Goal: Communication & Community: Answer question/provide support

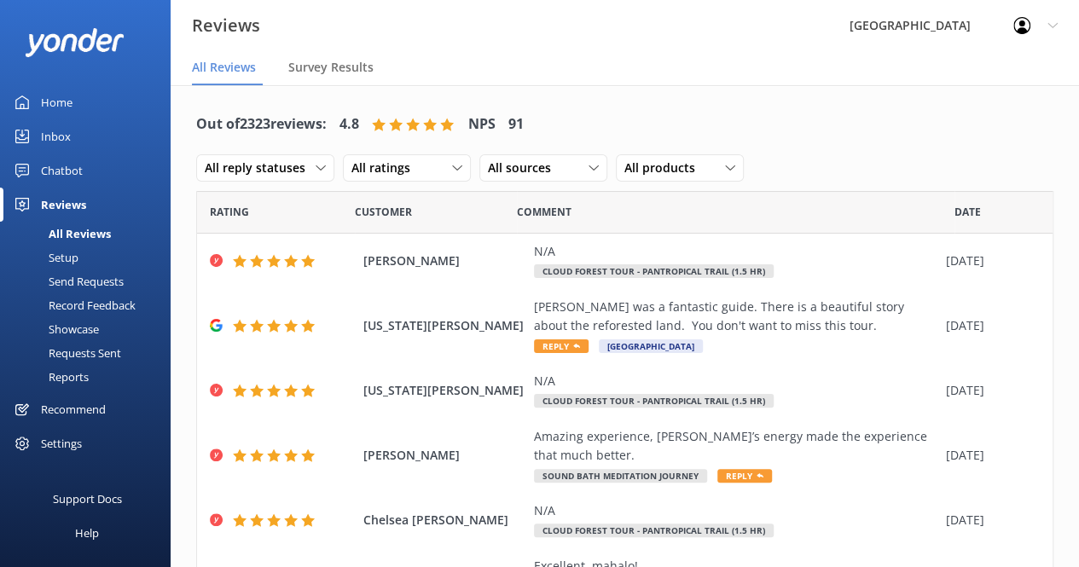
click at [55, 125] on div "Inbox" at bounding box center [56, 136] width 30 height 34
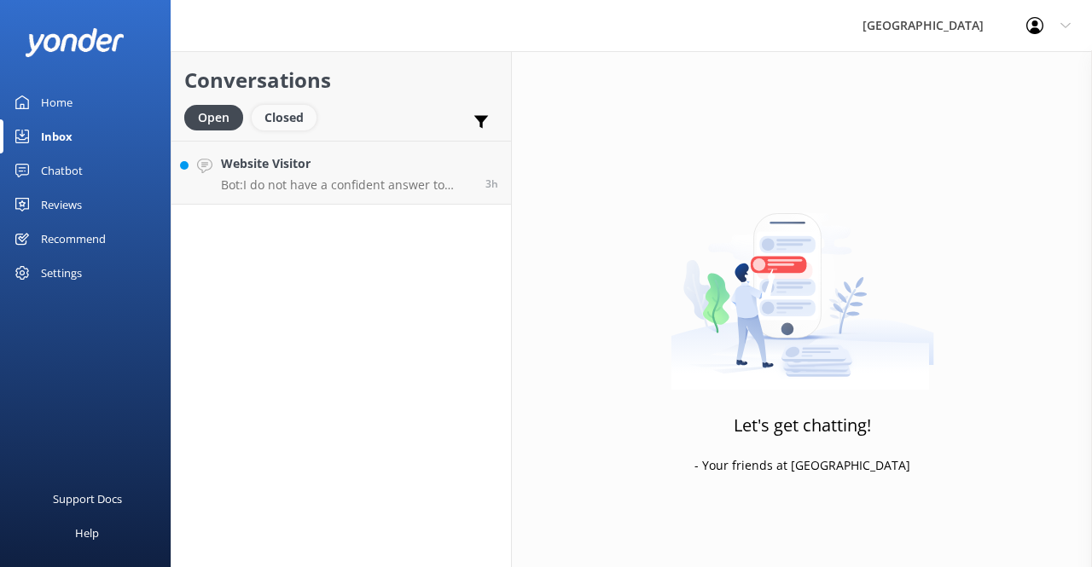
click at [286, 123] on div "Closed" at bounding box center [284, 118] width 65 height 26
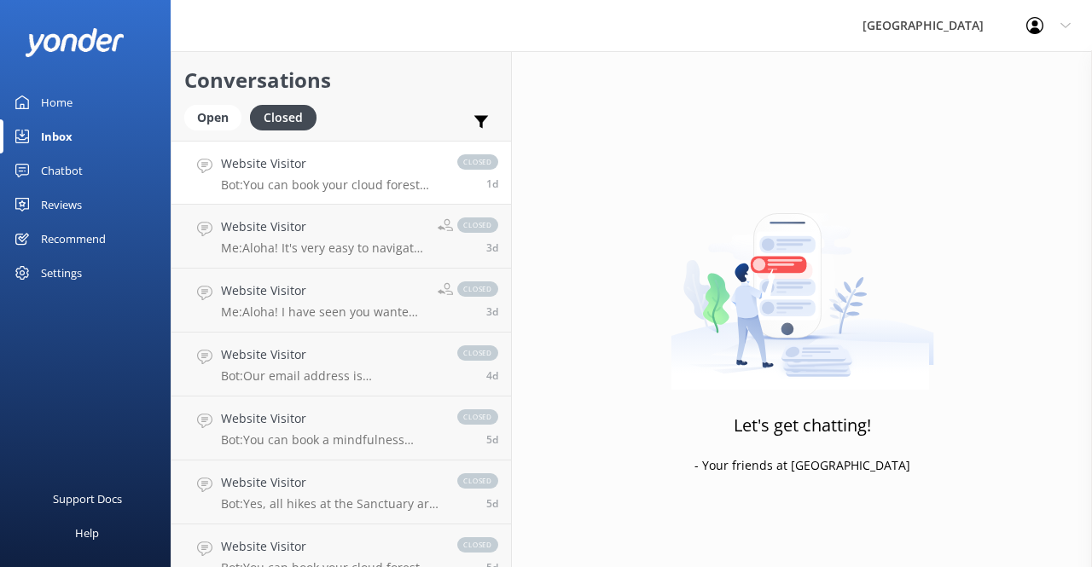
click at [283, 167] on h4 "Website Visitor" at bounding box center [330, 163] width 219 height 19
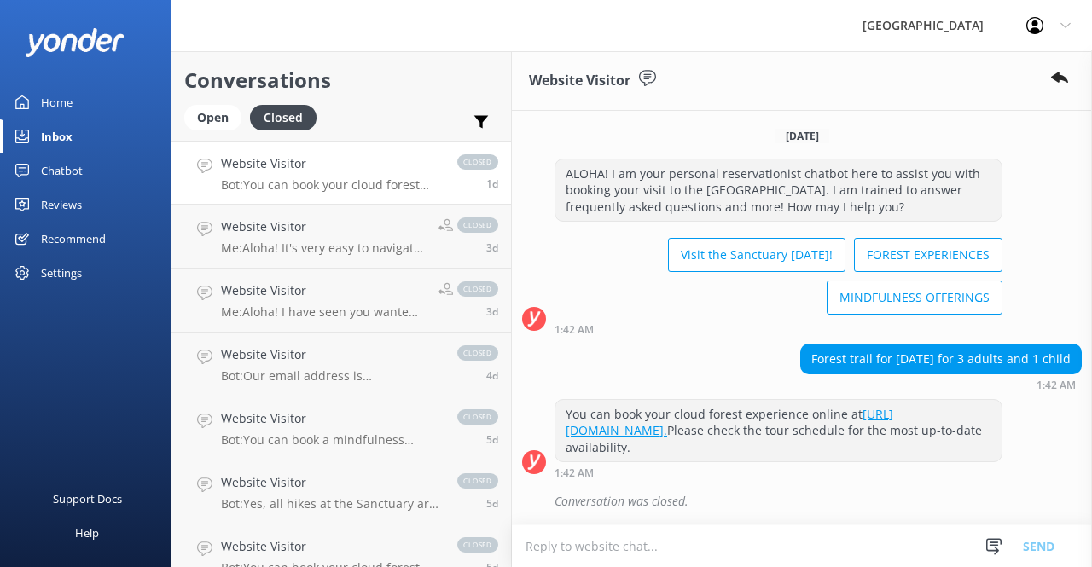
scroll to position [11, 0]
click at [189, 116] on div "Open" at bounding box center [212, 118] width 57 height 26
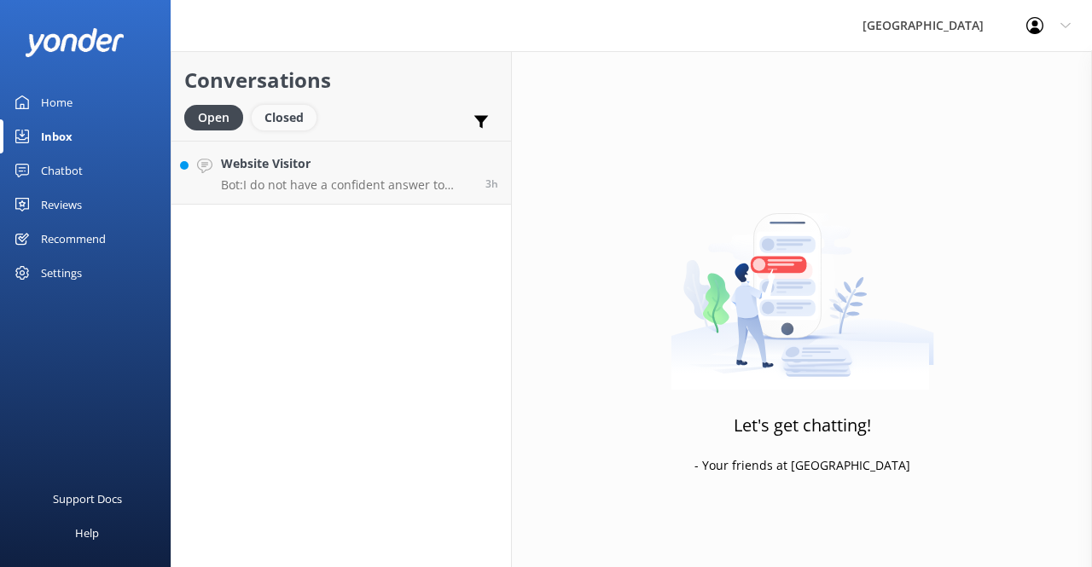
click at [296, 107] on div "Closed" at bounding box center [284, 118] width 65 height 26
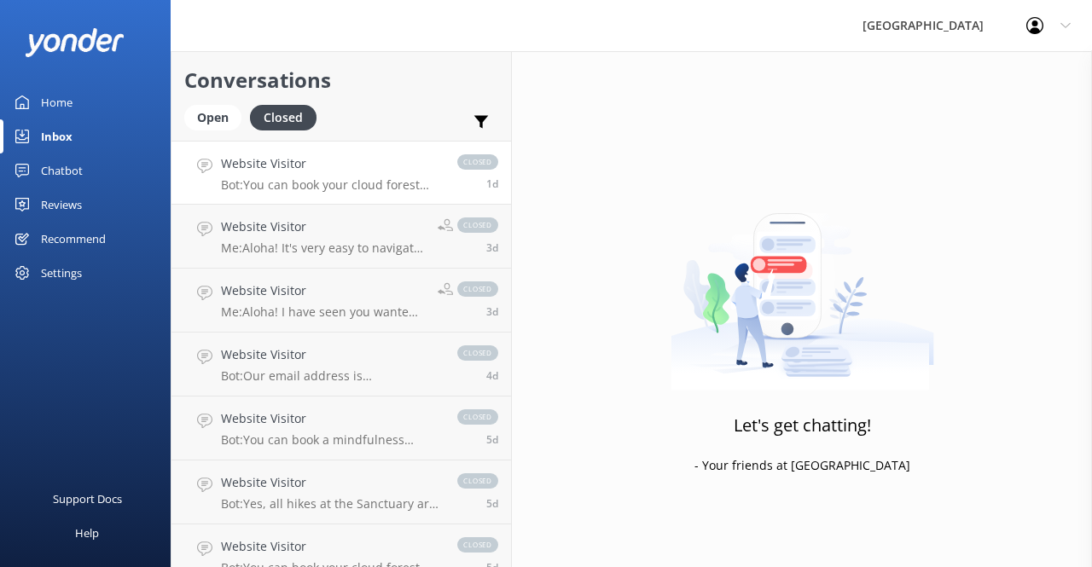
click at [376, 183] on p "Bot: You can book your cloud forest experience online at [URL][DOMAIN_NAME]. Pl…" at bounding box center [330, 184] width 219 height 15
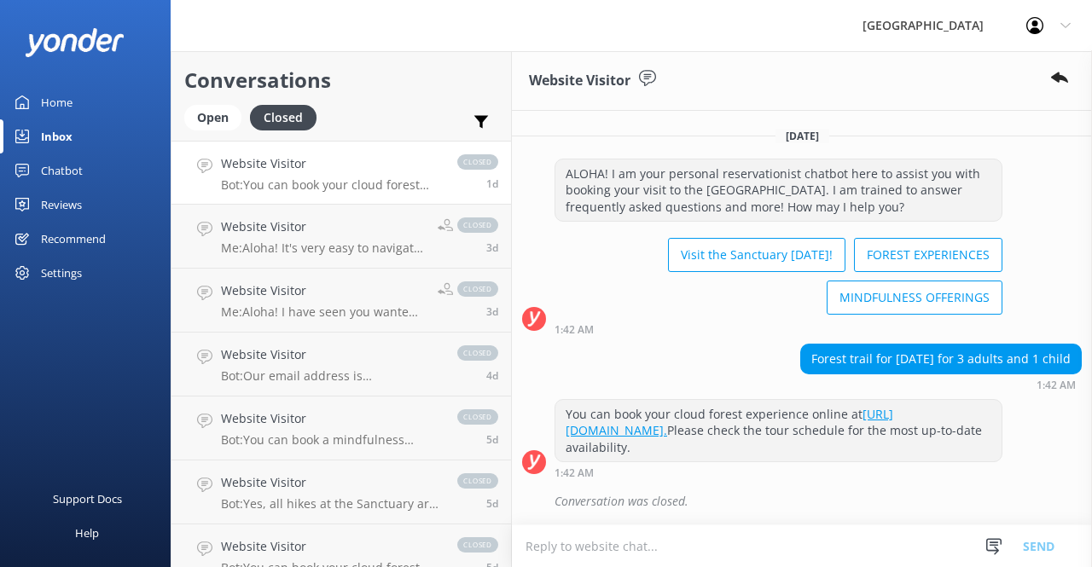
scroll to position [11, 0]
click at [742, 544] on textarea at bounding box center [802, 546] width 580 height 42
click at [266, 253] on p "Me: Aloha! It's very easy to navigate to our location. You can put [GEOGRAPHIC_…" at bounding box center [323, 248] width 204 height 15
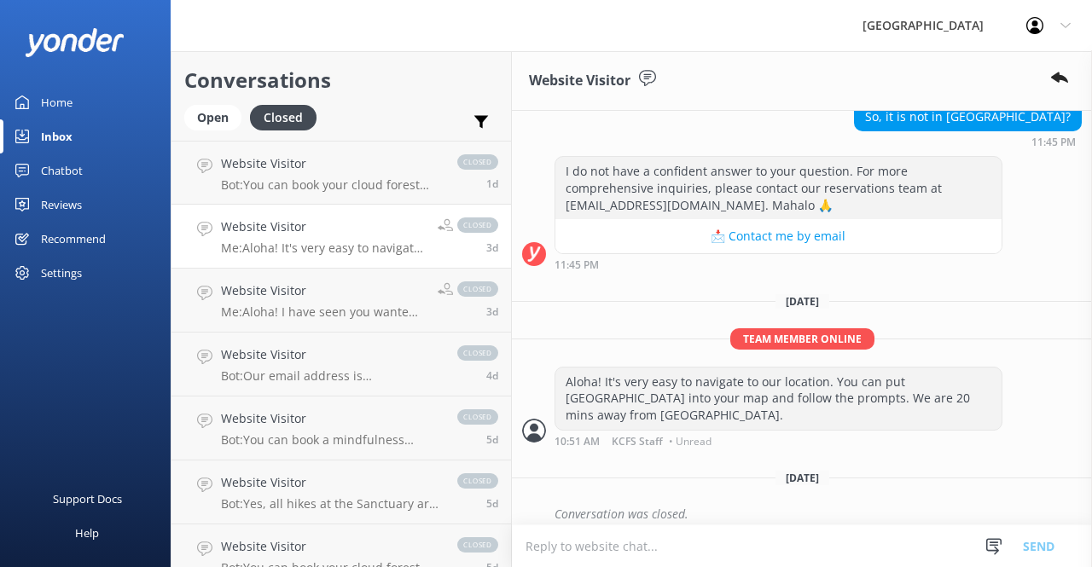
scroll to position [635, 0]
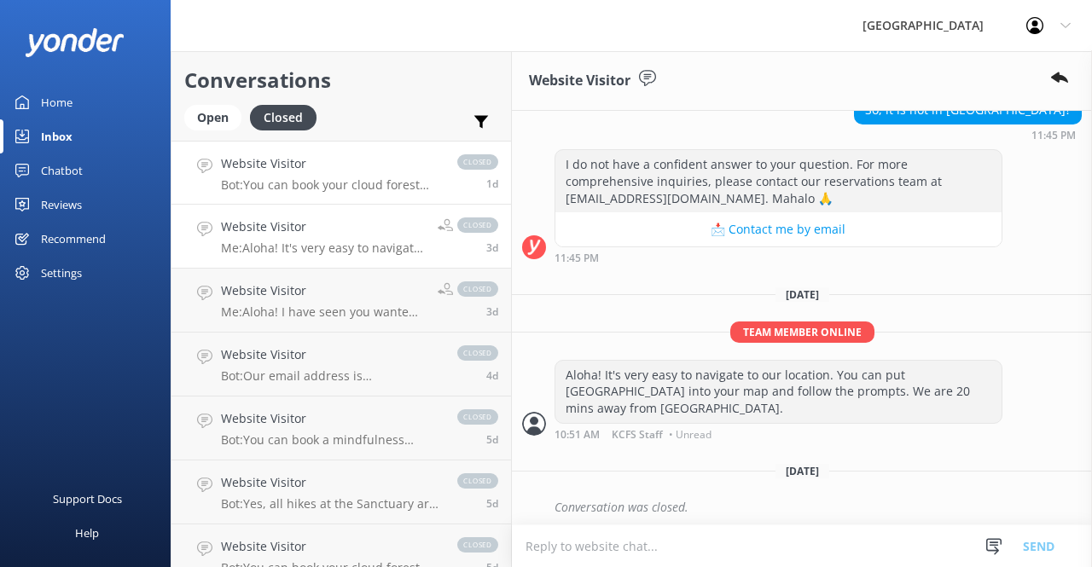
click at [390, 188] on p "Bot: You can book your cloud forest experience online at [URL][DOMAIN_NAME]. Pl…" at bounding box center [330, 184] width 219 height 15
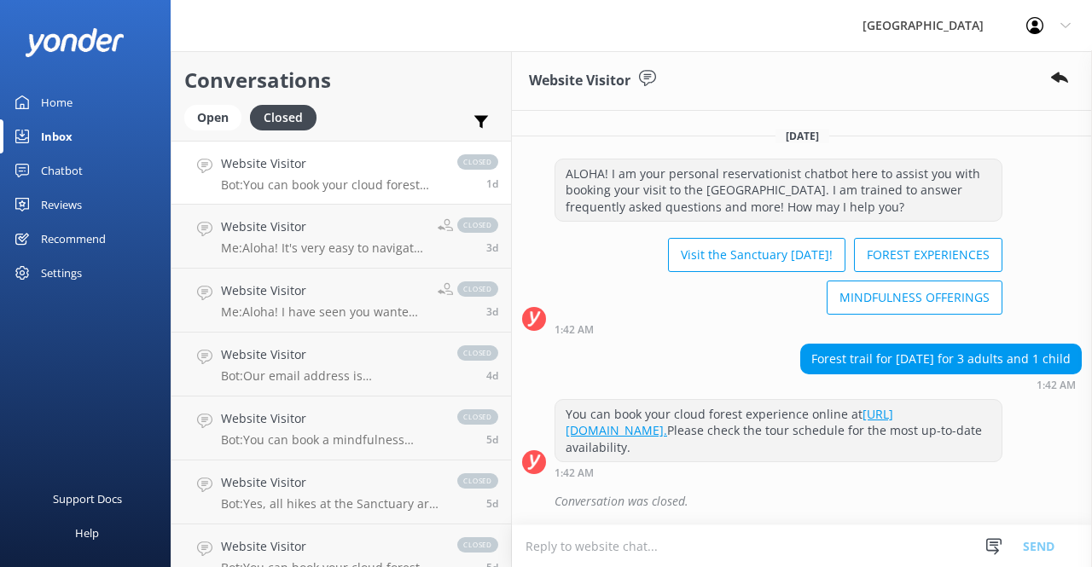
click at [684, 548] on textarea at bounding box center [802, 546] width 580 height 42
drag, startPoint x: 689, startPoint y: 540, endPoint x: 736, endPoint y: 539, distance: 46.9
click at [736, 539] on textarea "Aloha! When are you visiting? Our fore" at bounding box center [802, 545] width 580 height 43
paste textarea "st tours are daily. We have a 2.5 hr forest tour at 9am and a 1.5 hr tour at 12…"
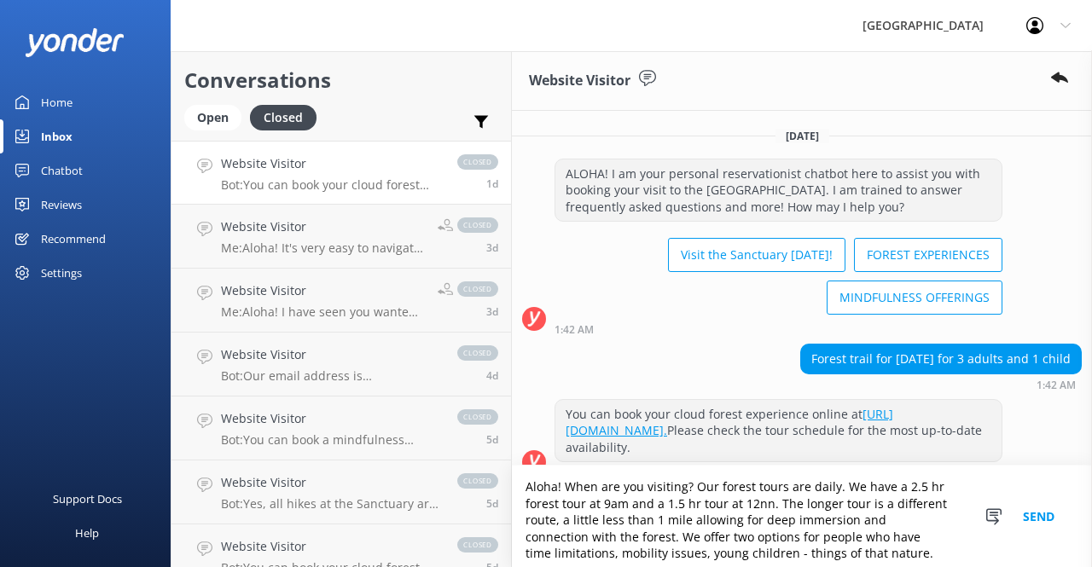
scroll to position [71, 0]
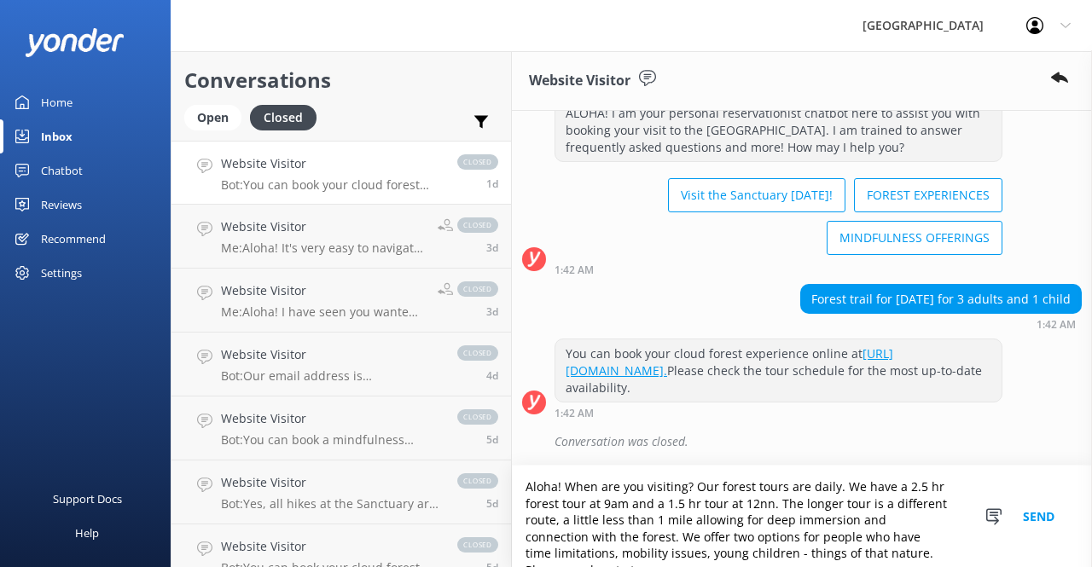
click at [682, 549] on textarea "Aloha! When are you visiting? Our forest tours are daily. We have a 2.5 hr fore…" at bounding box center [802, 516] width 580 height 101
click at [958, 552] on textarea "Aloha! When are you visiting? Our forest tours are daily. We have a 2.5 hr fore…" at bounding box center [802, 516] width 580 height 101
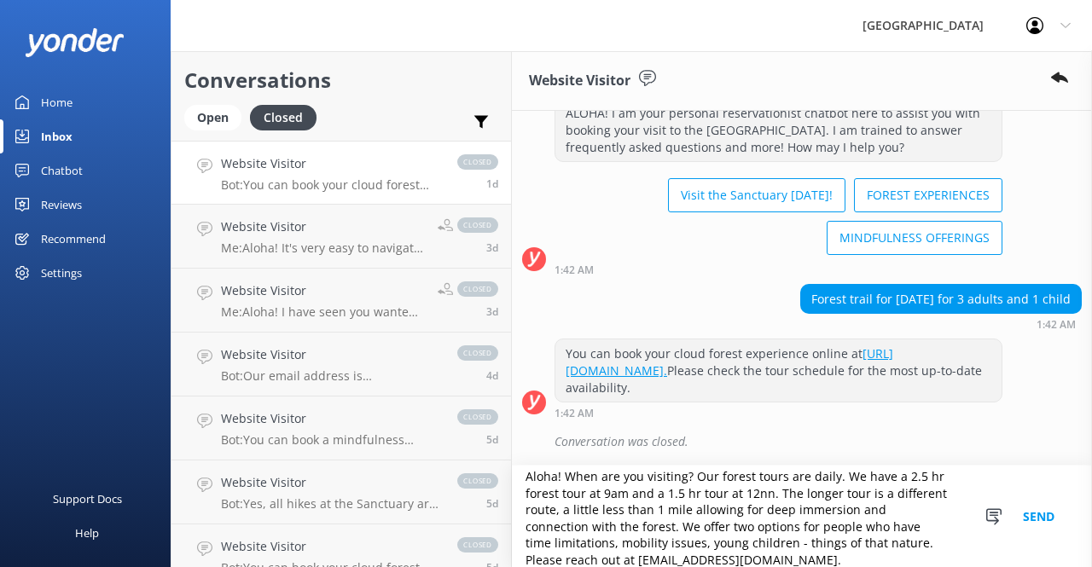
scroll to position [24, 0]
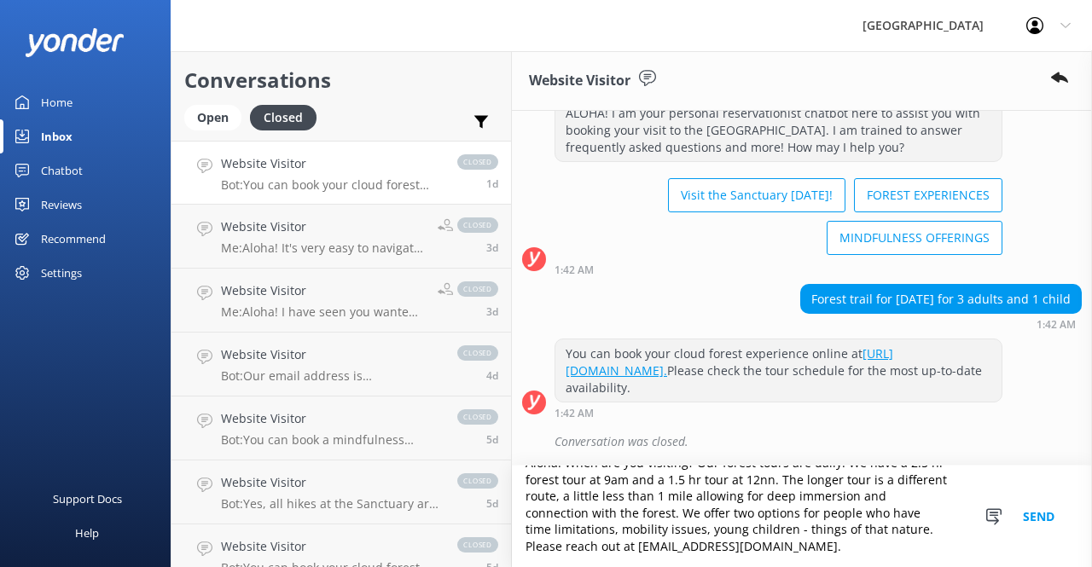
type textarea "Aloha! When are you visiting? Our forest tours are daily. We have a 2.5 hr fore…"
click at [1035, 508] on button "Send" at bounding box center [1038, 516] width 64 height 101
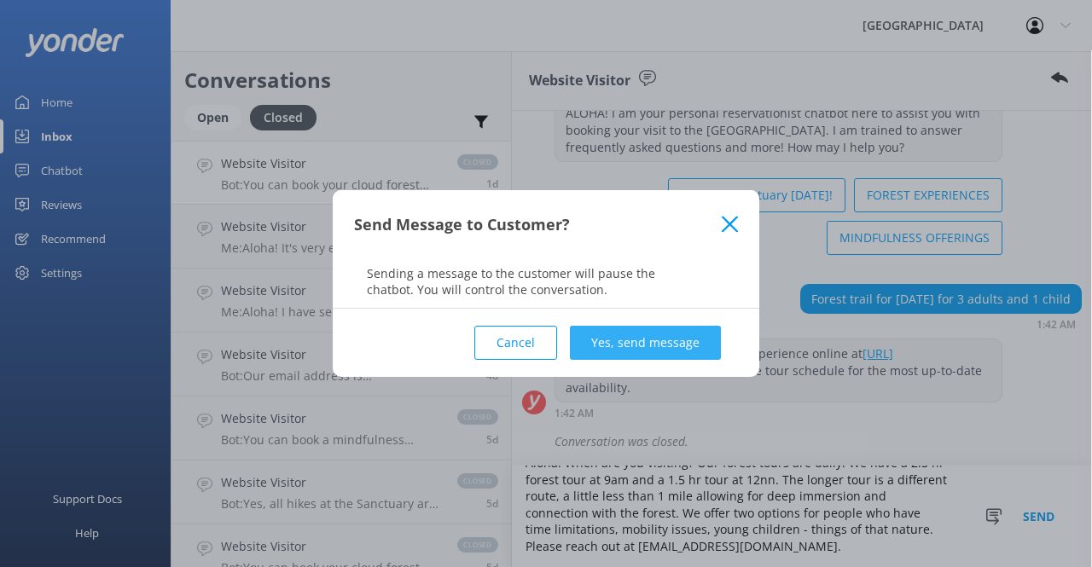
click at [669, 344] on button "Yes, send message" at bounding box center [645, 343] width 151 height 34
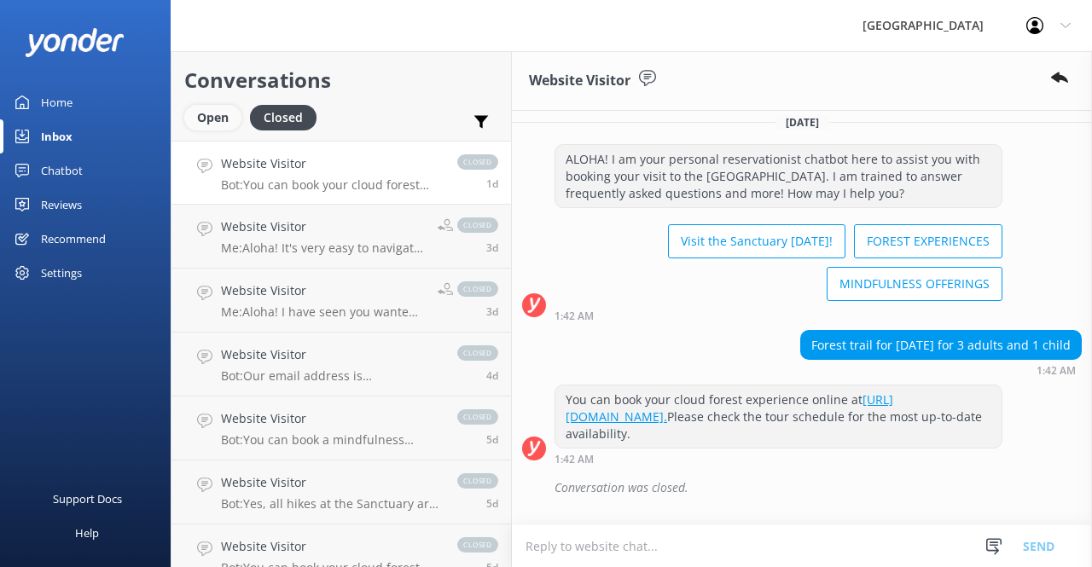
scroll to position [237, 0]
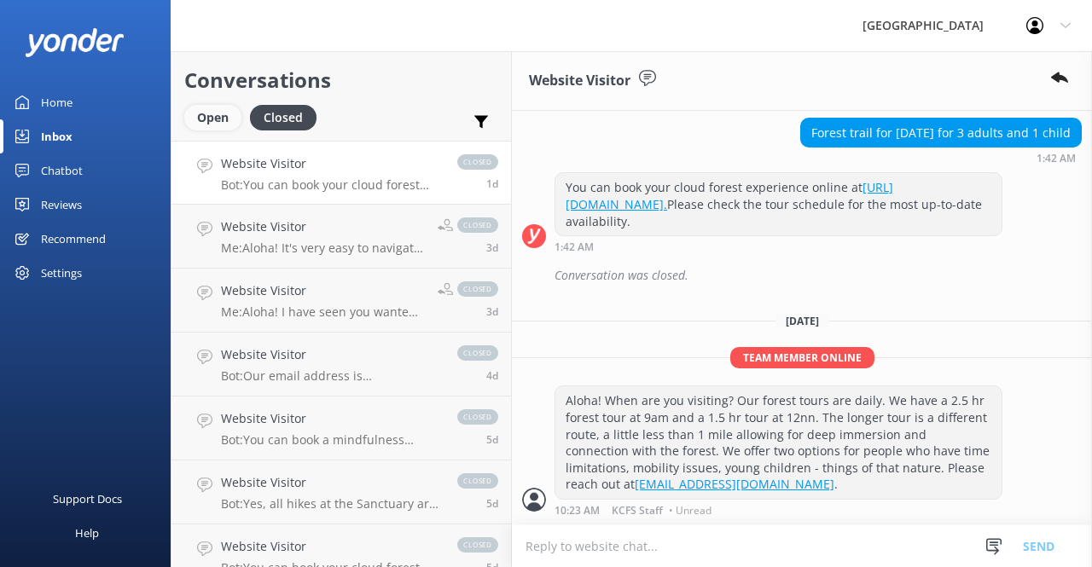
click at [222, 123] on div "Open" at bounding box center [212, 118] width 57 height 26
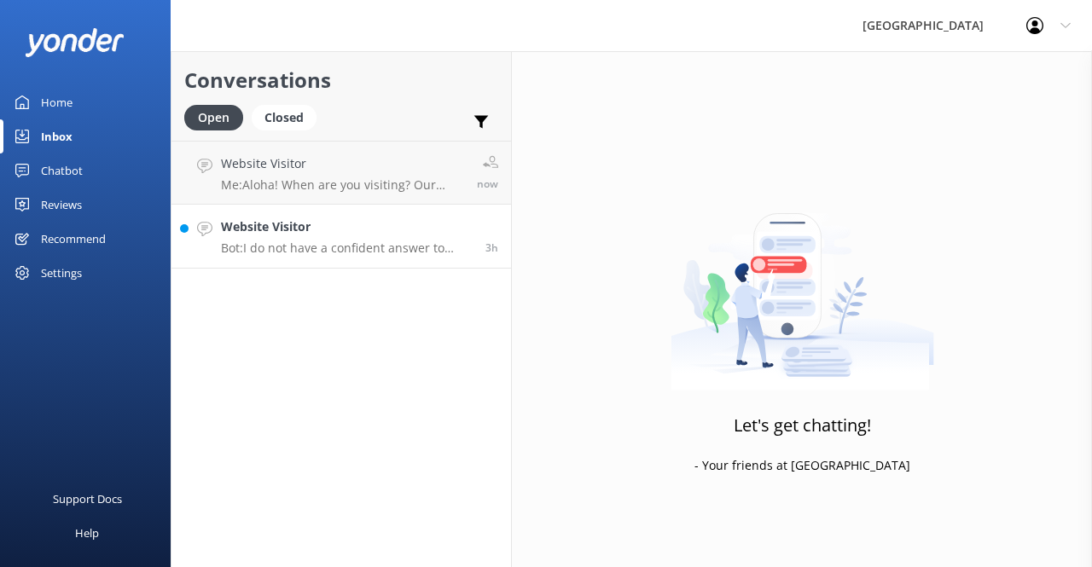
click at [293, 245] on p "Bot: I do not have a confident answer to your question. For more comprehensive …" at bounding box center [347, 248] width 252 height 15
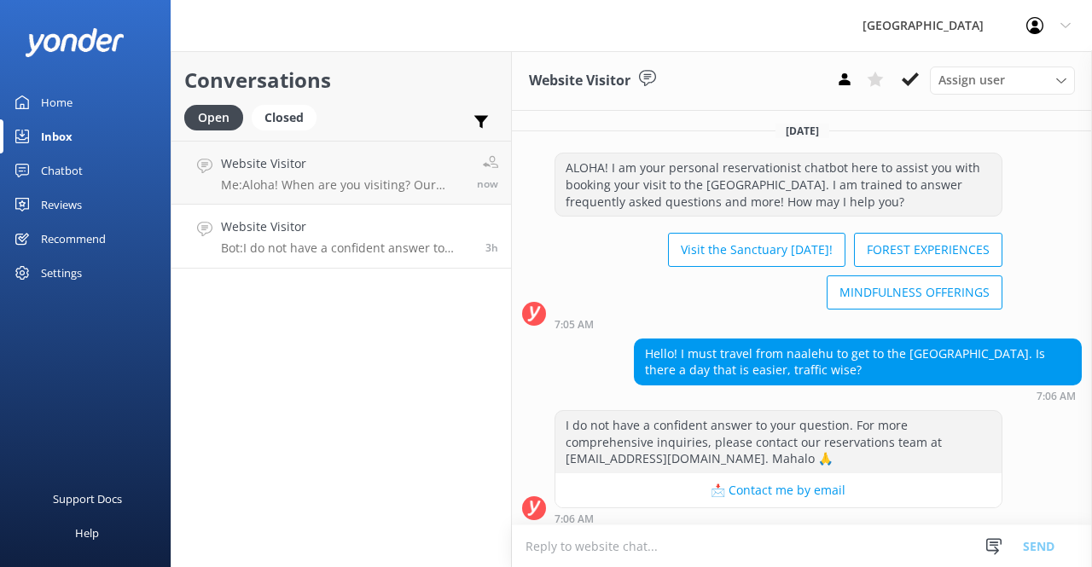
scroll to position [640, 0]
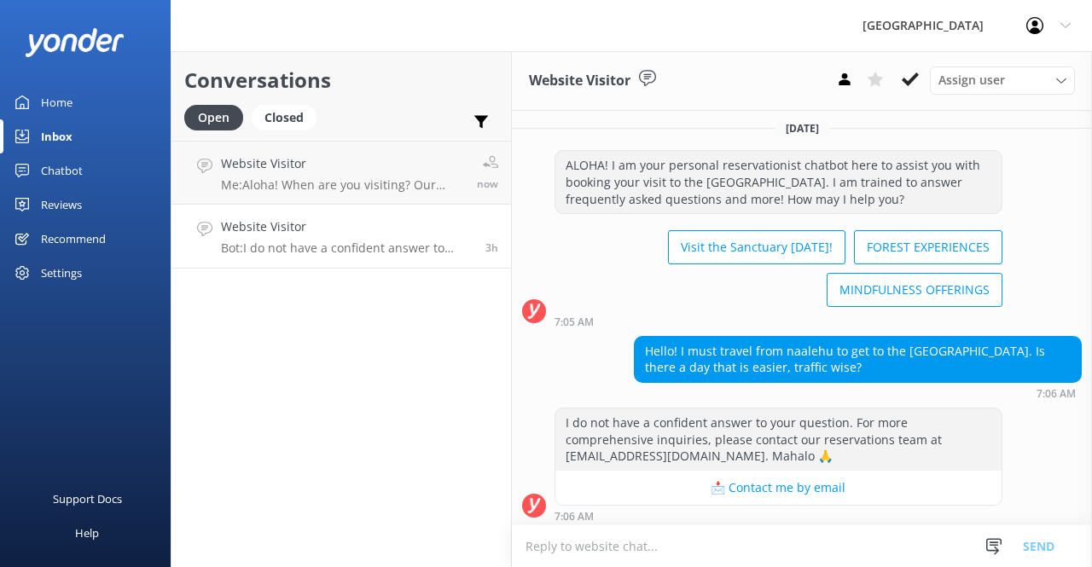
click at [689, 545] on textarea at bounding box center [802, 546] width 580 height 42
paste textarea "The lighter traffic days are usually weekdays, especially in the morning. Plann…"
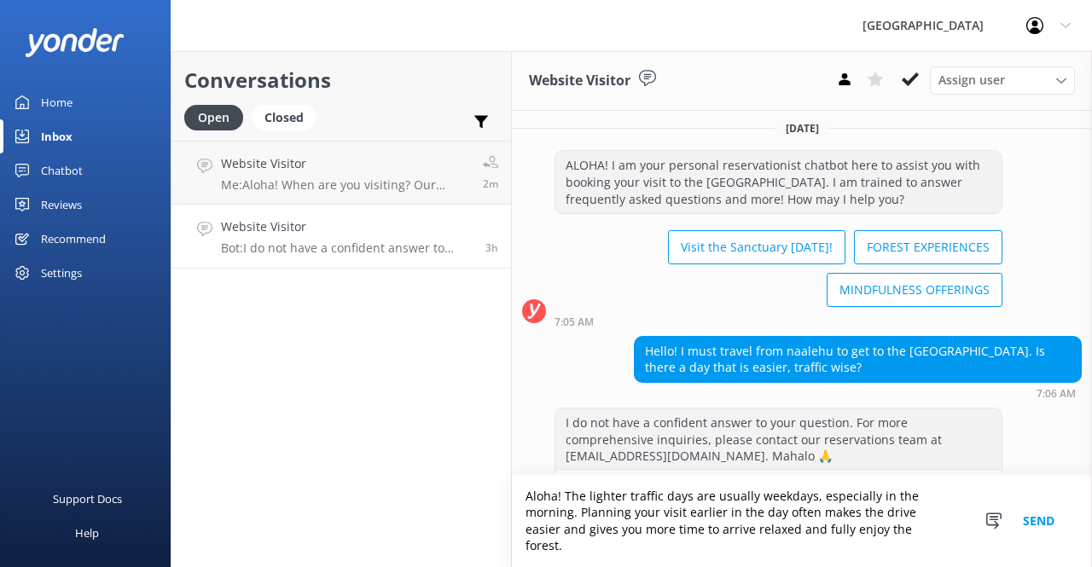
scroll to position [673, 0]
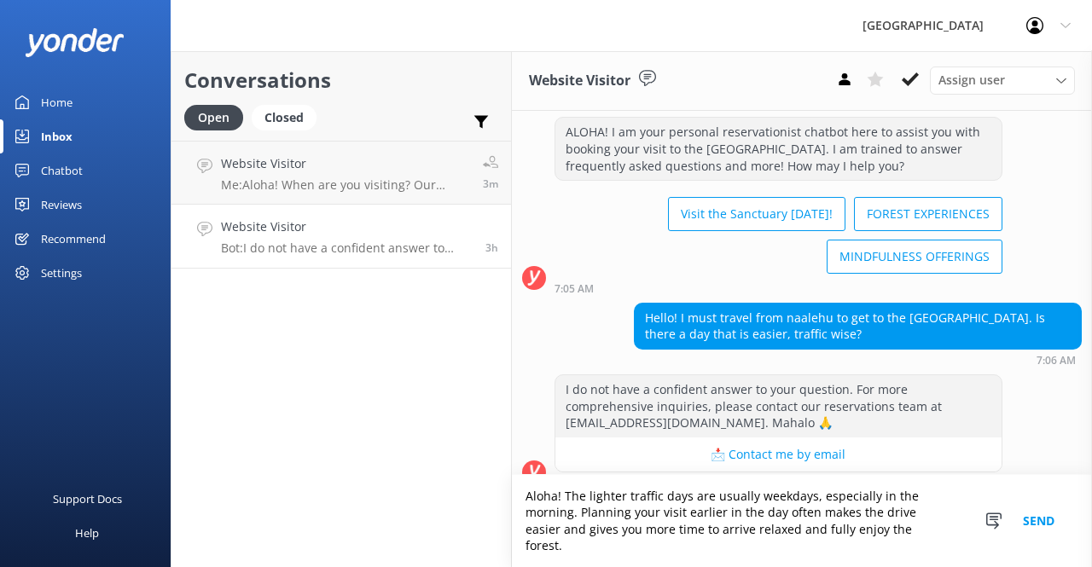
drag, startPoint x: 581, startPoint y: 530, endPoint x: 899, endPoint y: 540, distance: 318.3
click at [899, 540] on textarea "Aloha! The lighter traffic days are usually weekdays, especially in the morning…" at bounding box center [802, 521] width 580 height 92
paste textarea "ornings are usually the best time to shoot, as we tend to get some showers in t…"
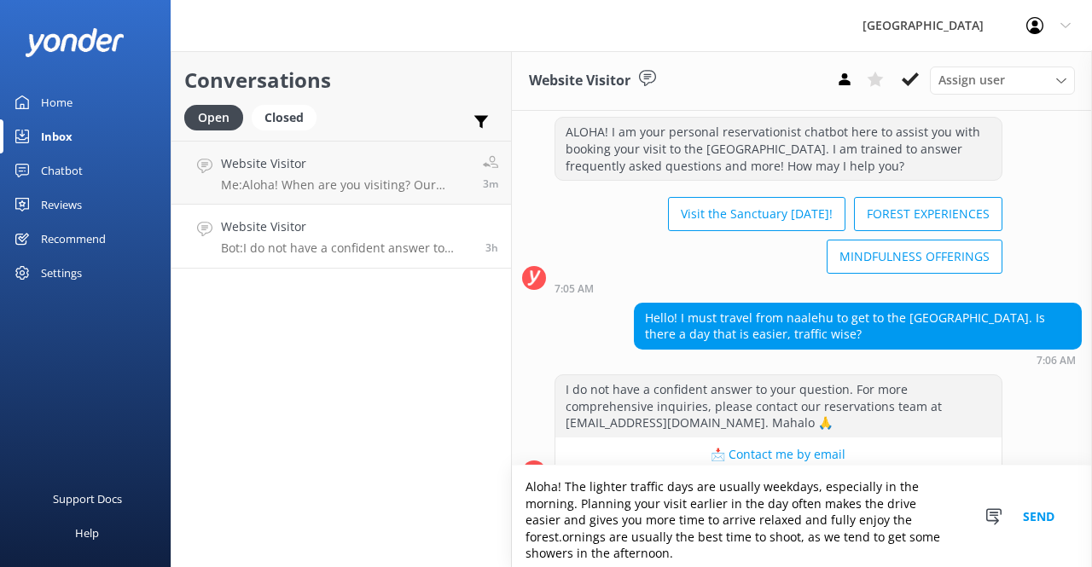
scroll to position [699, 0]
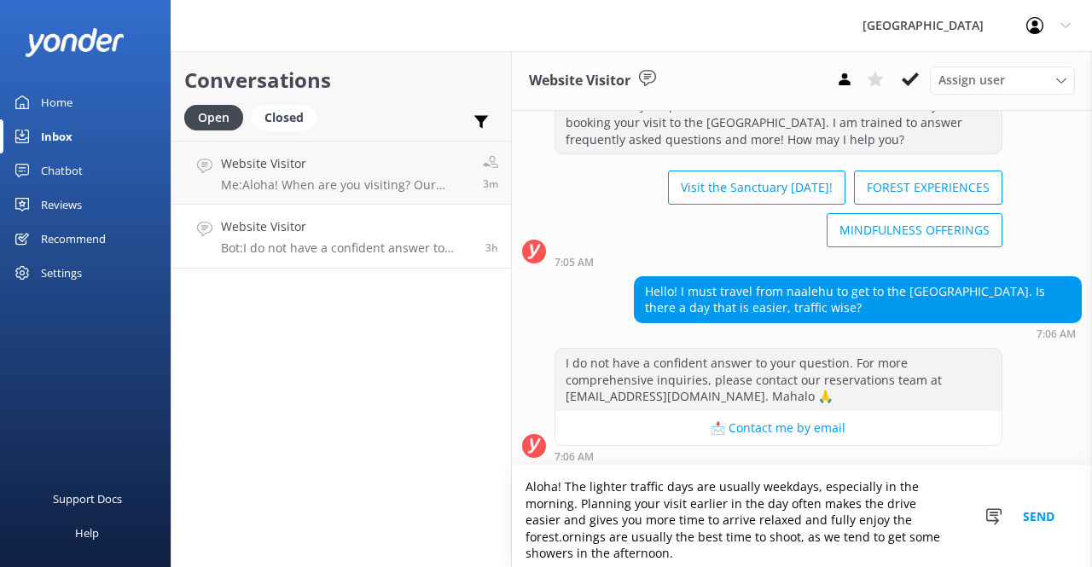
click at [900, 526] on textarea "Aloha! The lighter traffic days are usually weekdays, especially in the morning…" at bounding box center [802, 516] width 580 height 101
drag, startPoint x: 720, startPoint y: 536, endPoint x: 768, endPoint y: 538, distance: 47.8
click at [768, 538] on textarea "Aloha! The lighter traffic days are usually weekdays, especially in the morning…" at bounding box center [802, 516] width 580 height 101
type textarea "Aloha! The lighter traffic days are usually weekdays, especially in the morning…"
drag, startPoint x: 579, startPoint y: 505, endPoint x: 915, endPoint y: 540, distance: 337.8
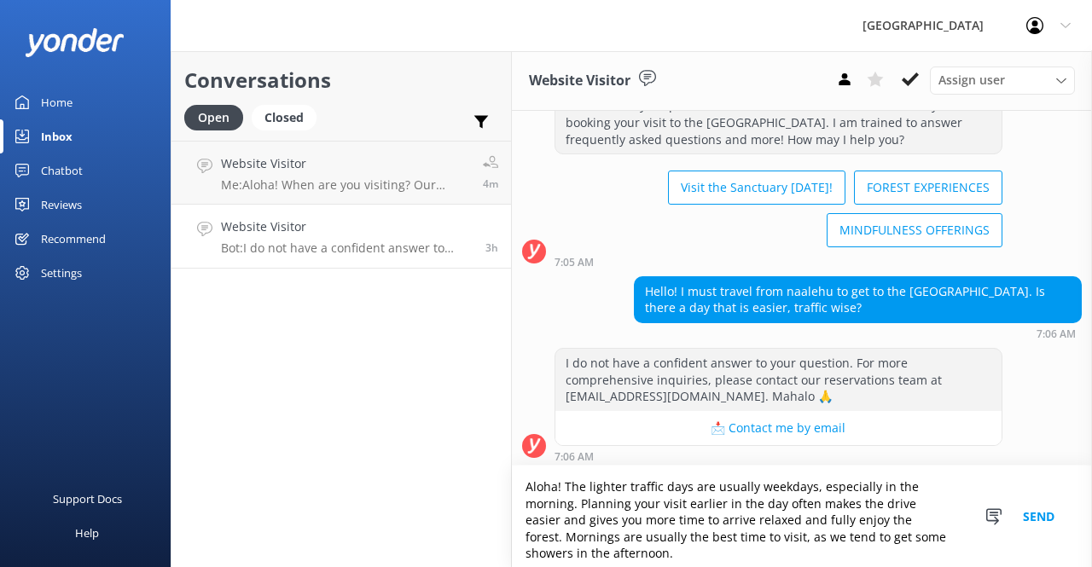
click at [915, 540] on textarea "Aloha! The lighter traffic days are usually weekdays, especially in the morning…" at bounding box center [802, 516] width 580 height 101
click at [656, 553] on textarea "Aloha! The lighter traffic days are usually weekdays, especially in the morning…" at bounding box center [802, 516] width 580 height 101
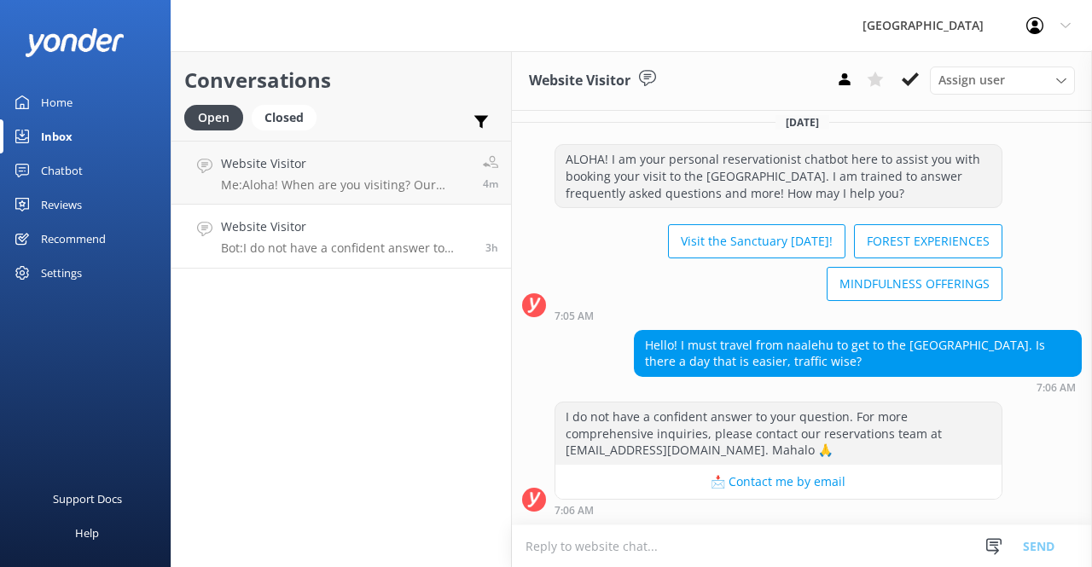
scroll to position [640, 0]
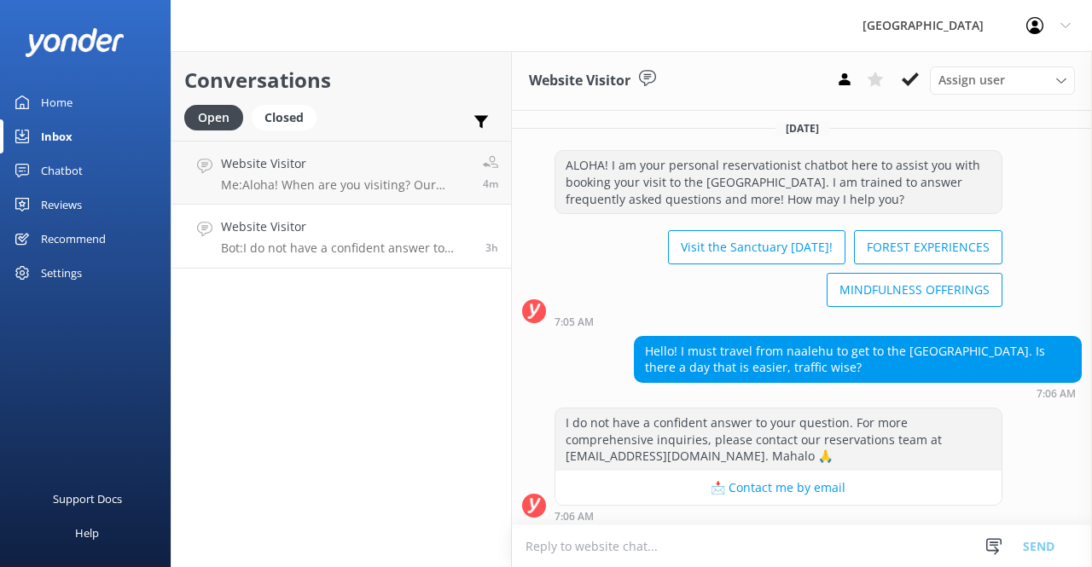
paste textarea "Aloha! Weekday mornings are usually the best time to visit, as traffic is light…"
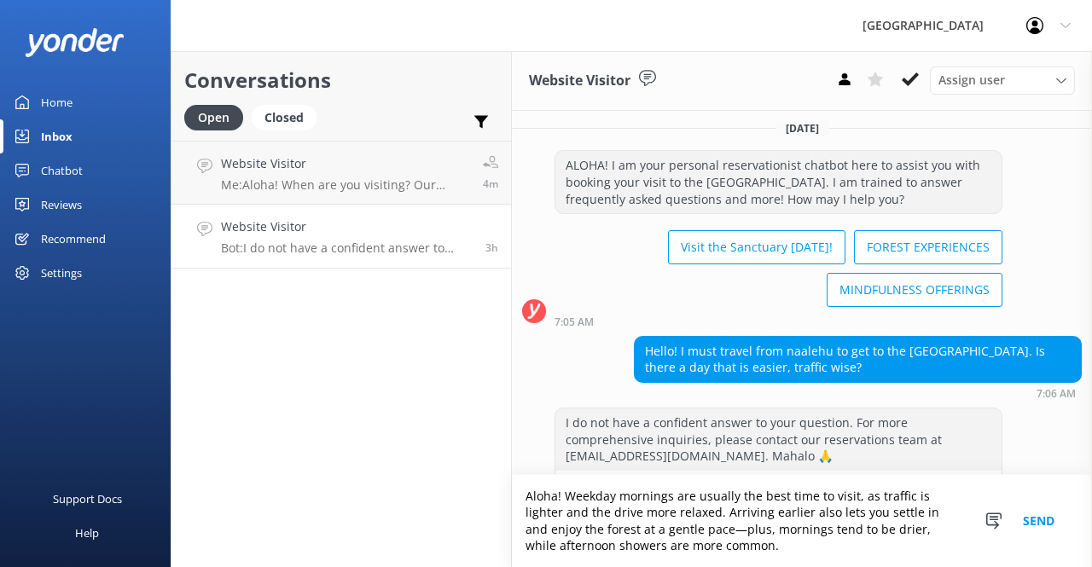
scroll to position [690, 0]
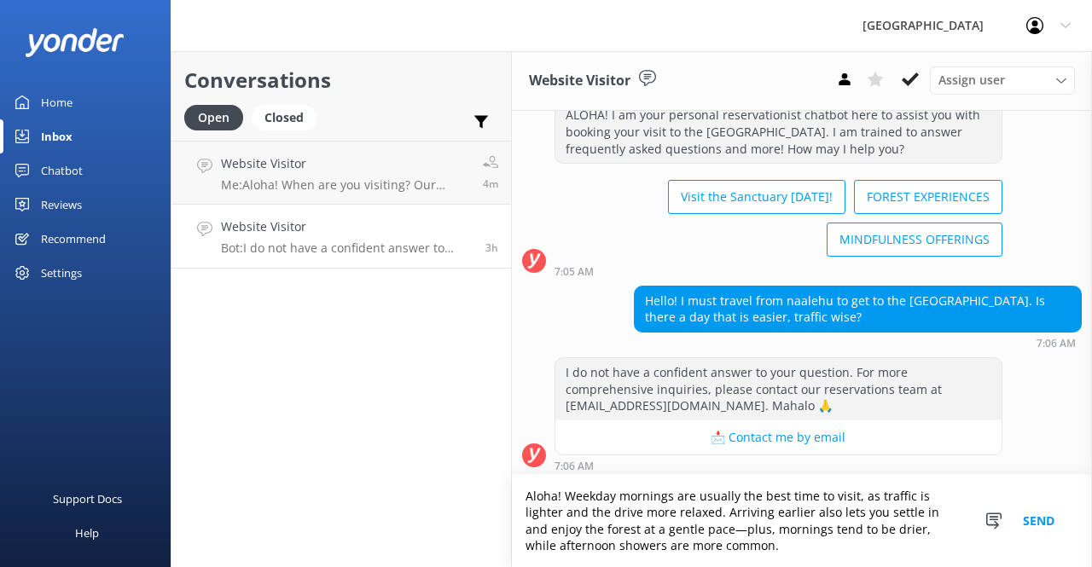
type textarea "Aloha! Weekday mornings are usually the best time to visit, as traffic is light…"
click at [1044, 530] on button "Send" at bounding box center [1038, 521] width 64 height 92
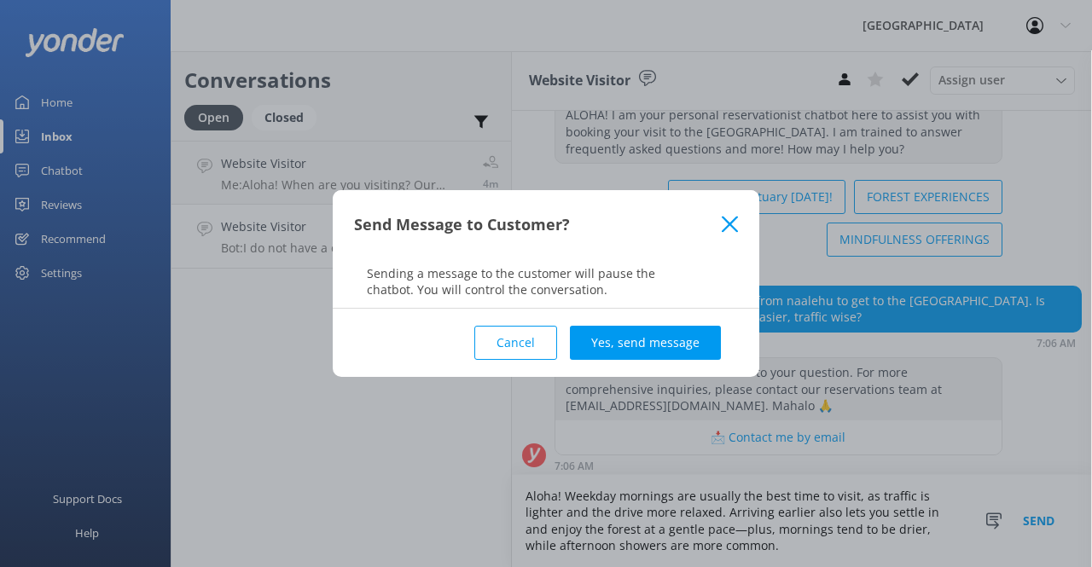
click at [624, 323] on div "Cancel Yes, send message" at bounding box center [546, 343] width 384 height 68
click at [624, 328] on button "Yes, send message" at bounding box center [645, 343] width 151 height 34
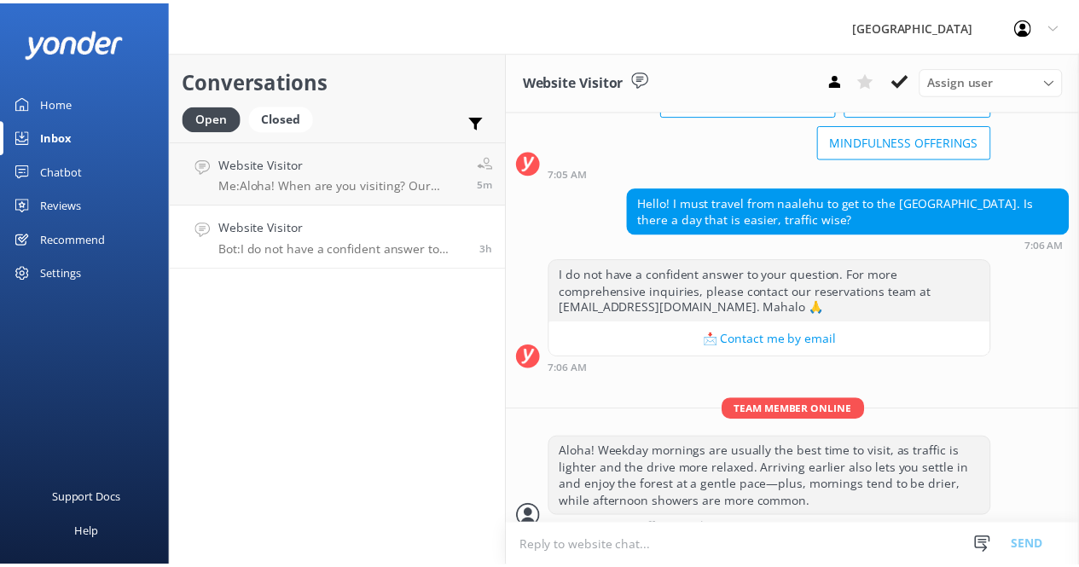
scroll to position [800, 0]
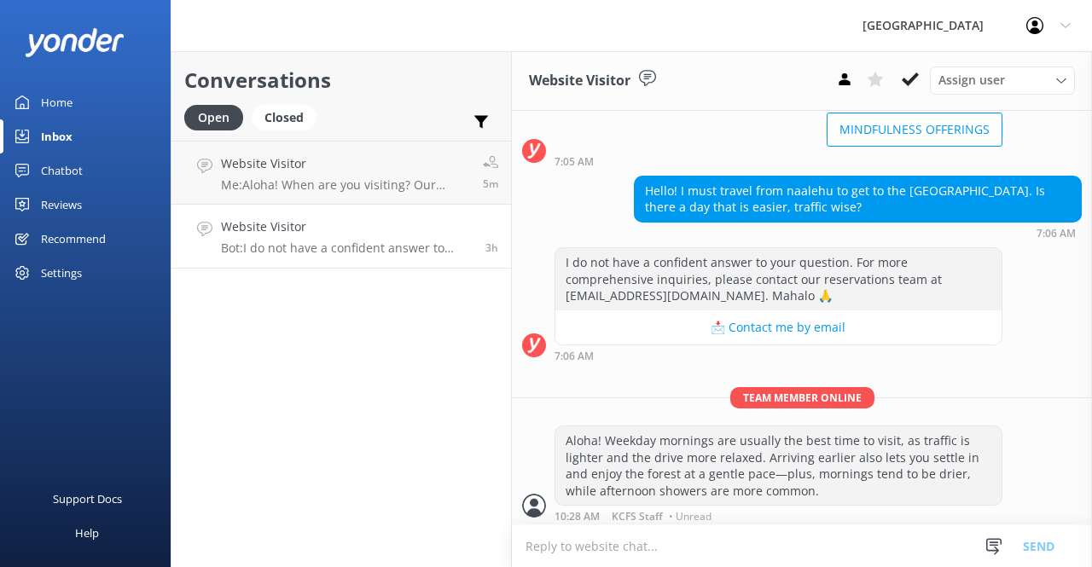
click at [69, 197] on div "Reviews" at bounding box center [61, 205] width 41 height 34
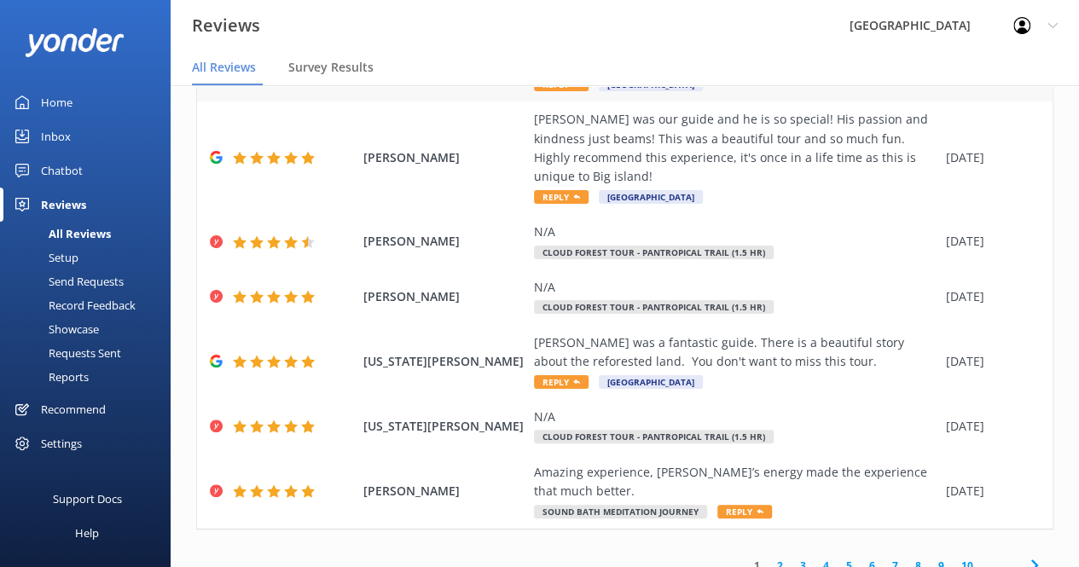
scroll to position [427, 0]
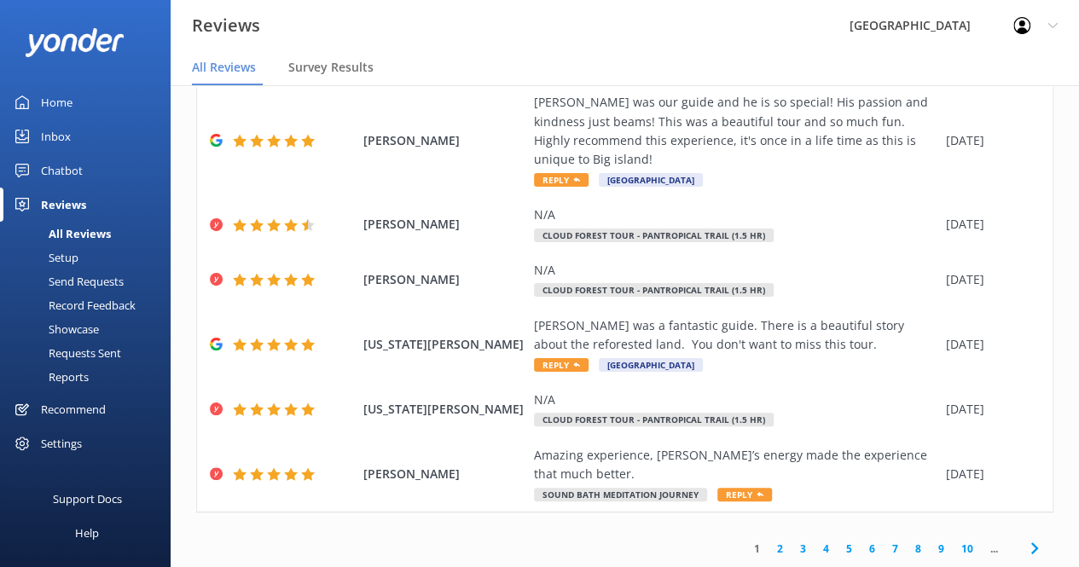
click at [768, 551] on link "2" at bounding box center [779, 549] width 23 height 16
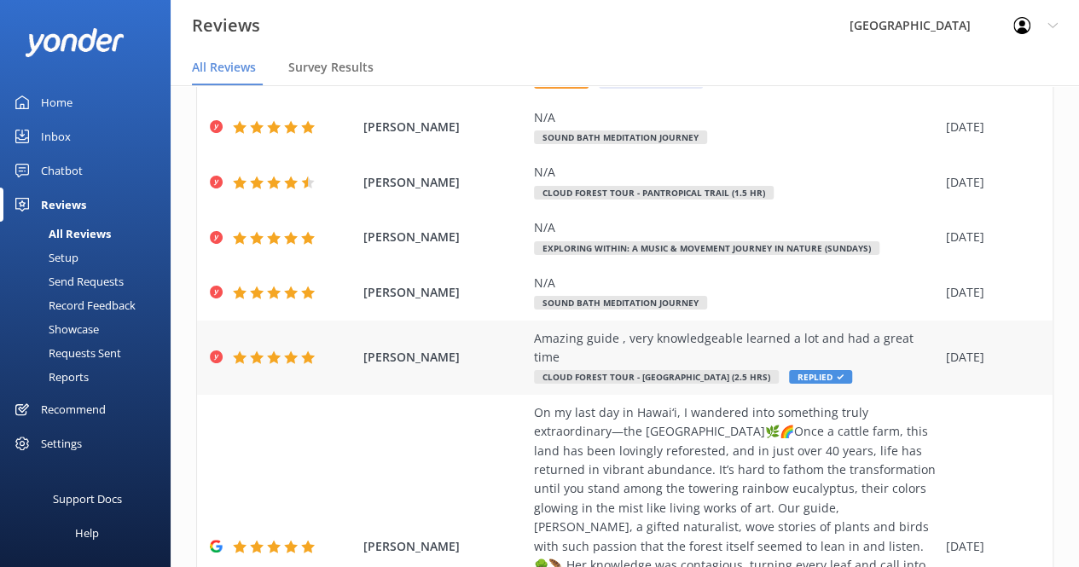
scroll to position [244, 0]
click at [762, 342] on div "Amazing guide , very knowledgeable learned a lot and had a great time" at bounding box center [735, 349] width 403 height 38
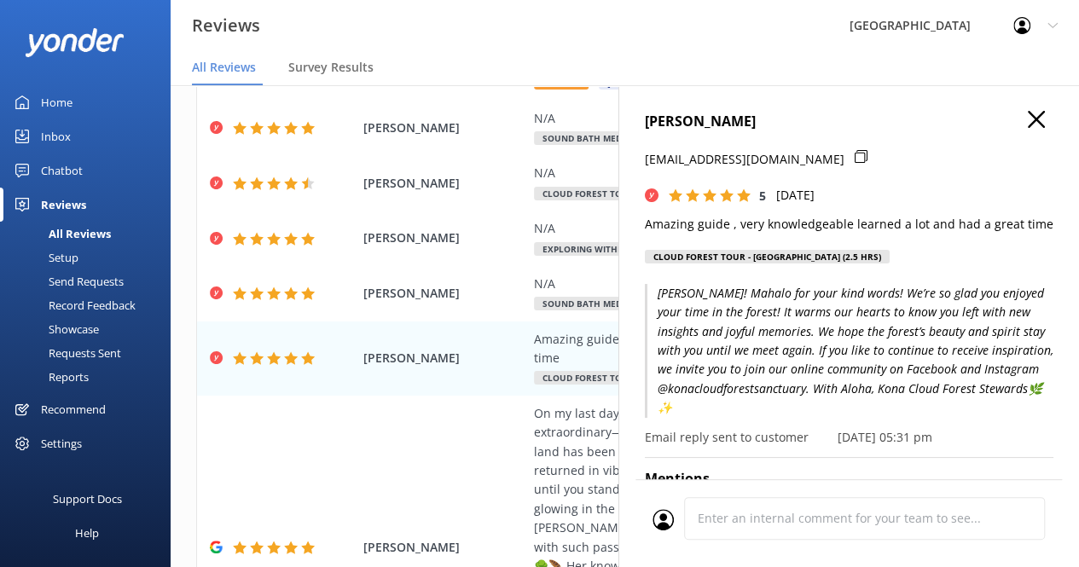
scroll to position [0, 13]
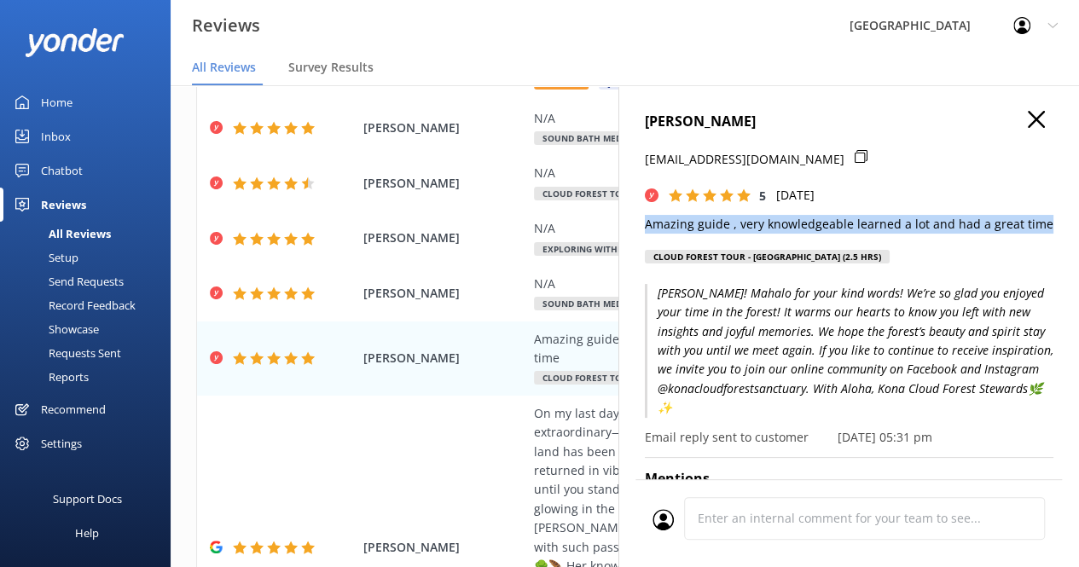
drag, startPoint x: 643, startPoint y: 226, endPoint x: 1052, endPoint y: 232, distance: 408.6
click at [1052, 232] on div "[PERSON_NAME] [PERSON_NAME][EMAIL_ADDRESS][DOMAIN_NAME] 5 [DATE] Amazing guide …" at bounding box center [848, 368] width 461 height 567
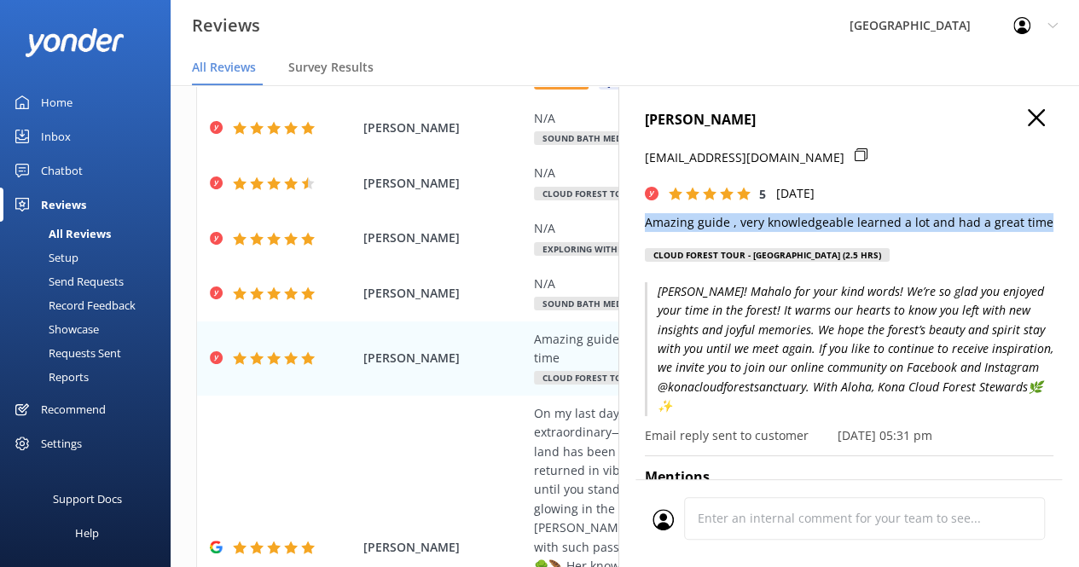
scroll to position [0, 0]
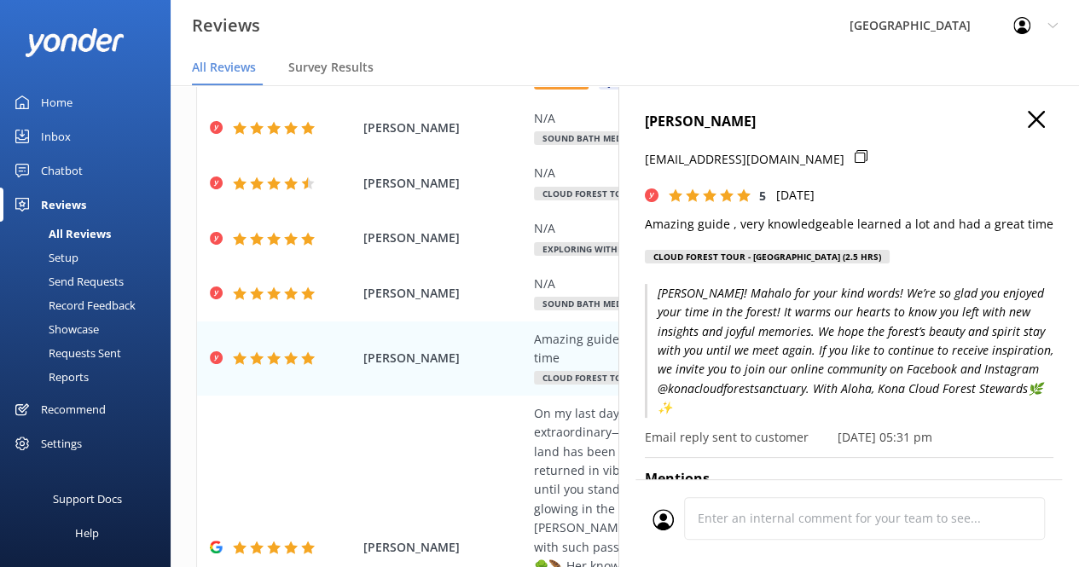
click at [882, 332] on p "[PERSON_NAME]! Mahalo for your kind words! We’re so glad you enjoyed your time …" at bounding box center [849, 351] width 409 height 134
click at [869, 351] on p "[PERSON_NAME]! Mahalo for your kind words! We’re so glad you enjoyed your time …" at bounding box center [849, 351] width 409 height 134
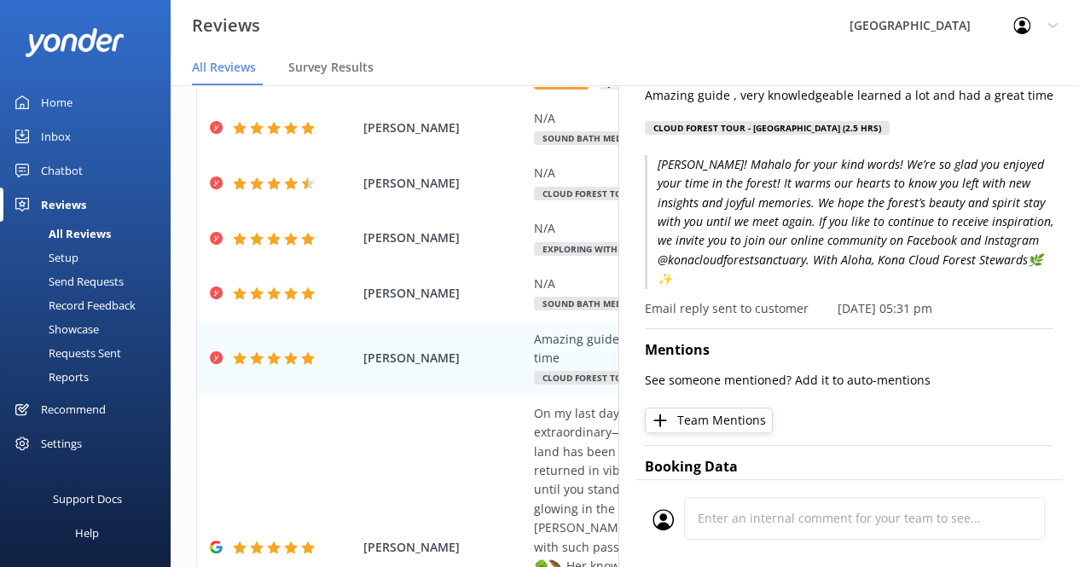
click at [741, 306] on p "Email reply sent to customer" at bounding box center [727, 308] width 164 height 19
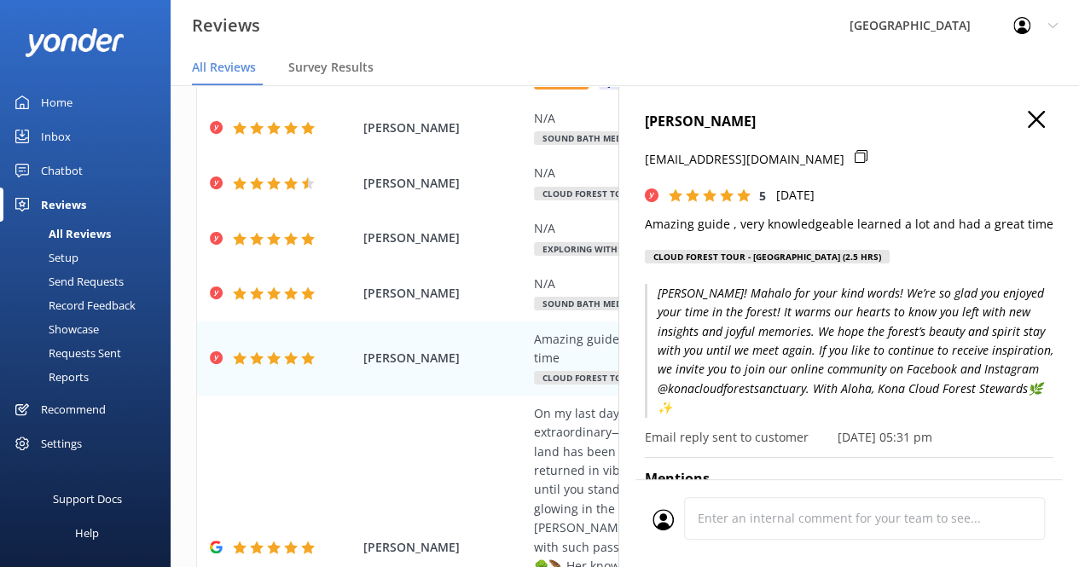
click at [1028, 123] on icon at bounding box center [1036, 119] width 17 height 17
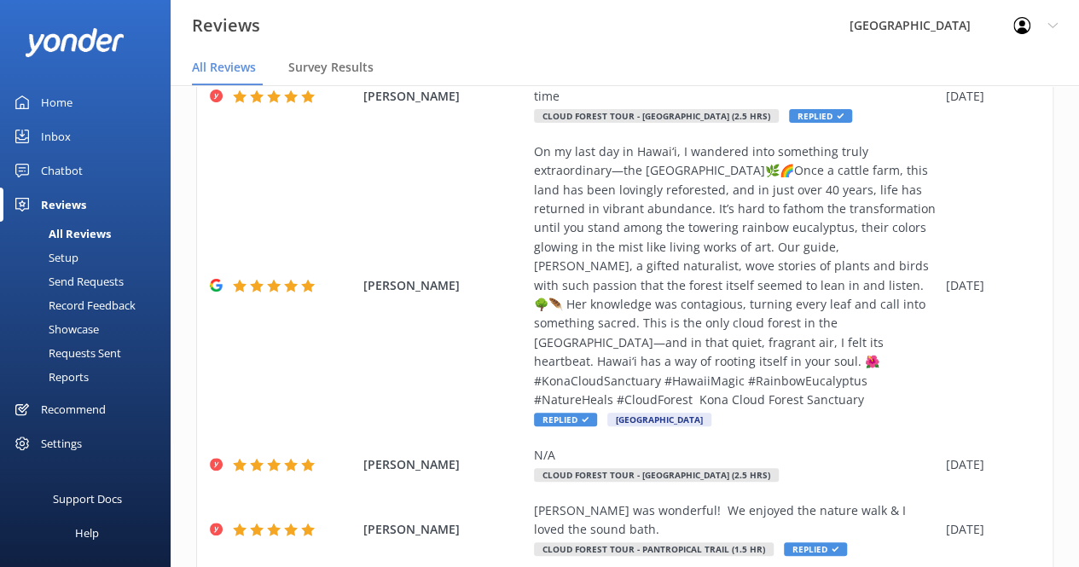
scroll to position [561, 0]
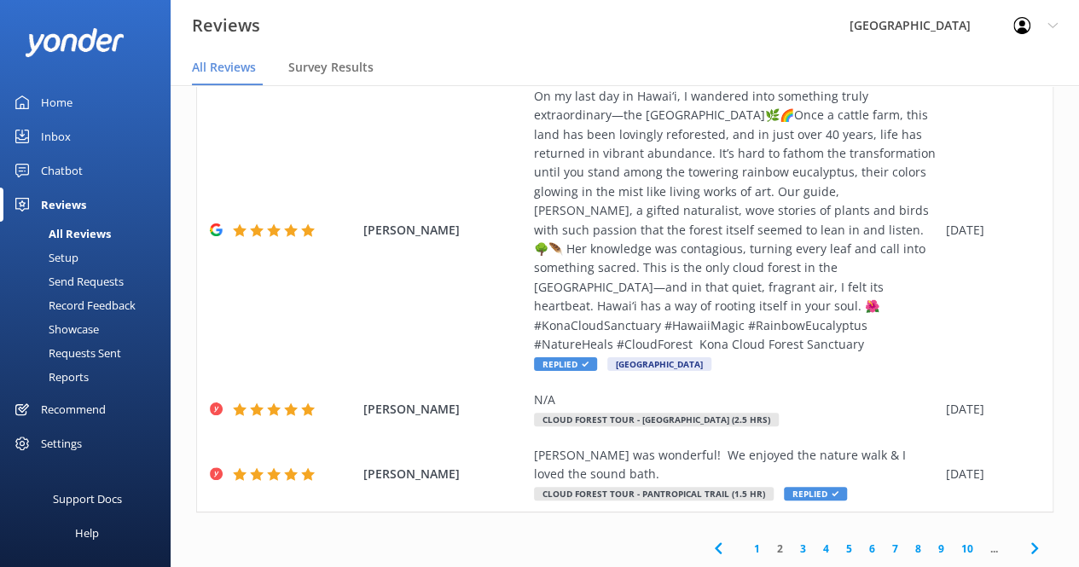
click at [745, 552] on link "1" at bounding box center [756, 549] width 23 height 16
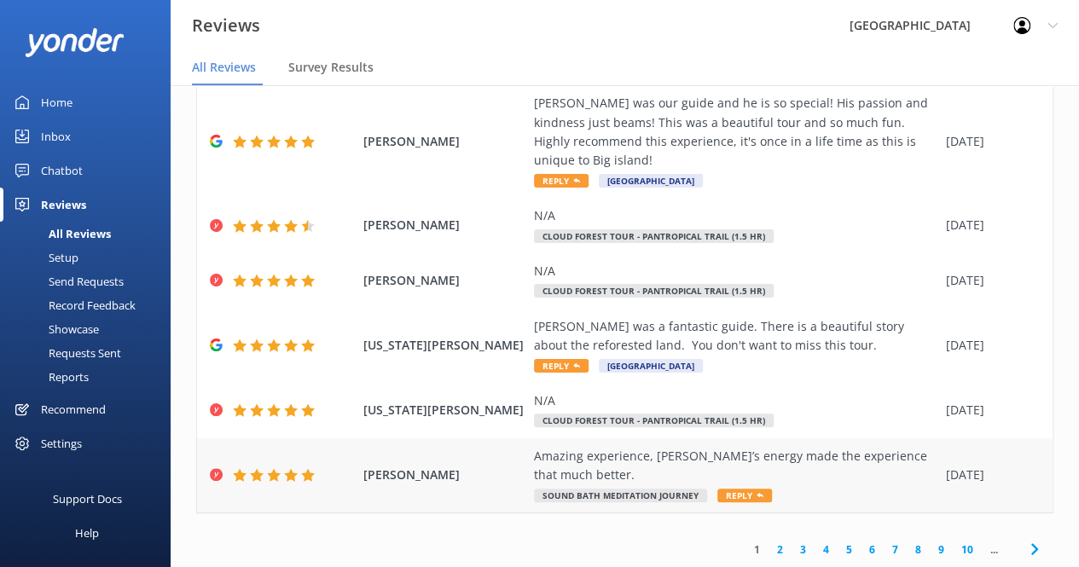
scroll to position [427, 0]
click at [650, 467] on div "Amazing experience, [PERSON_NAME]’s energy made the experience that much better." at bounding box center [735, 465] width 403 height 38
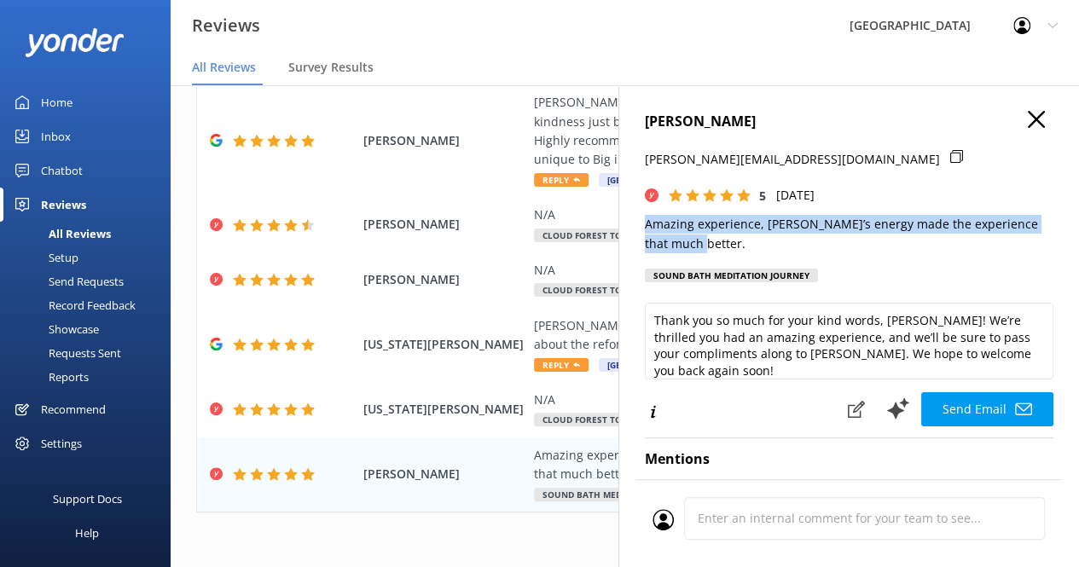
drag, startPoint x: 689, startPoint y: 250, endPoint x: 633, endPoint y: 215, distance: 66.3
click at [633, 215] on div "[PERSON_NAME] [PERSON_NAME][EMAIL_ADDRESS][DOMAIN_NAME] 5 [DATE] Amazing experi…" at bounding box center [848, 368] width 461 height 567
copy p "Amazing experience, [PERSON_NAME]’s energy made the experience that much better."
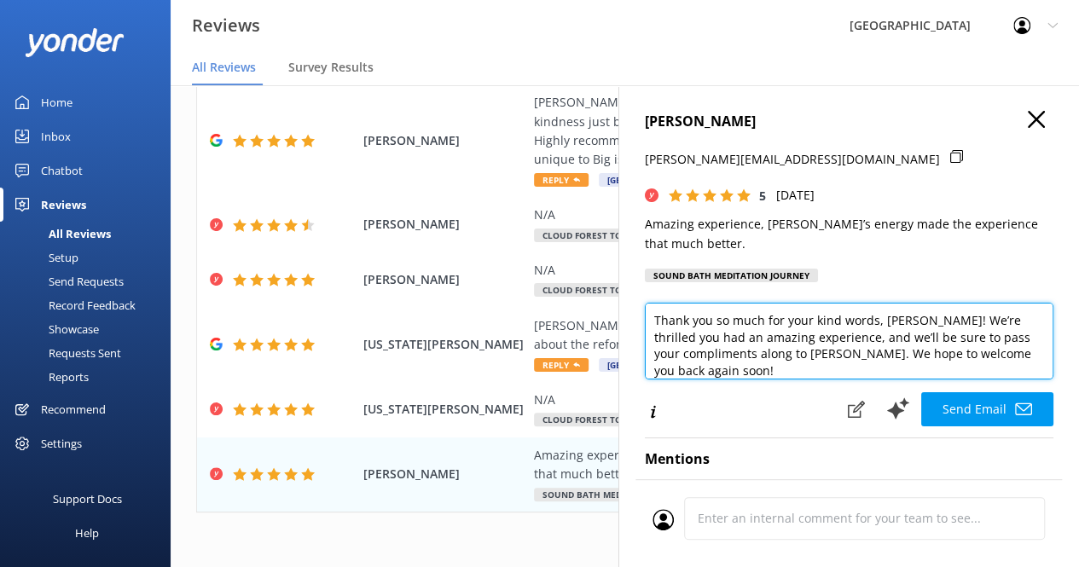
click at [781, 357] on textarea "Thank you so much for your kind words, [PERSON_NAME]! We’re thrilled you had an…" at bounding box center [849, 341] width 409 height 77
click at [861, 339] on textarea "Thank you so much for your kind words, [PERSON_NAME]! We’re thrilled you had an…" at bounding box center [849, 341] width 409 height 77
click at [930, 320] on textarea "Thank you so much for your kind words, [PERSON_NAME]! We’re thrilled you had an…" at bounding box center [849, 341] width 409 height 77
click at [828, 339] on textarea "Thank you so much for your kind words, [PERSON_NAME]! We’re thrilled you had an…" at bounding box center [849, 341] width 409 height 77
paste textarea "Attending the sound healing meditation session with [PERSON_NAME] was an absolu…"
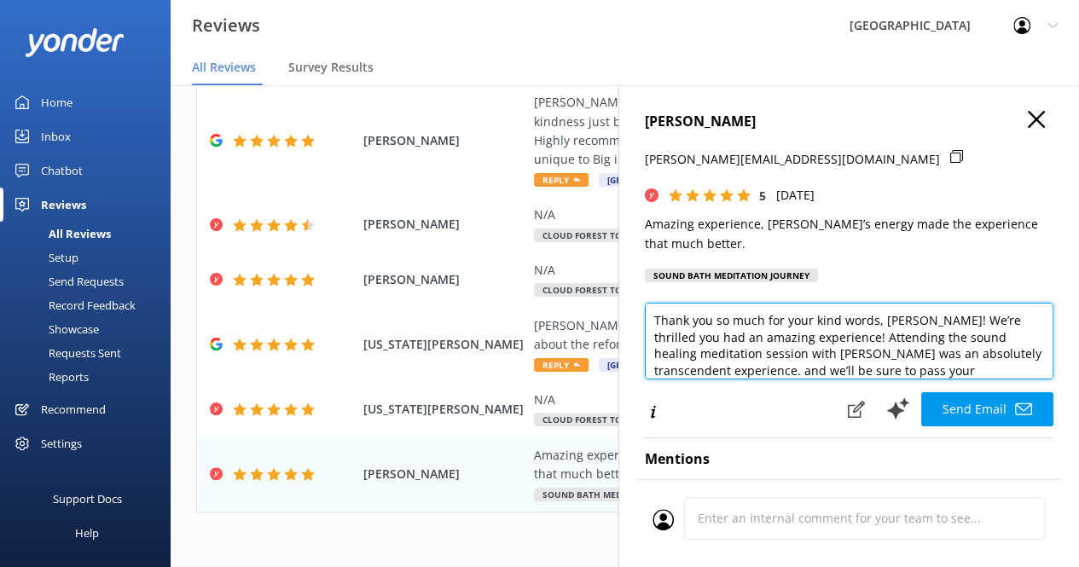
click at [723, 368] on textarea "Thank you so much for your kind words, [PERSON_NAME]! We’re thrilled you had an…" at bounding box center [849, 341] width 409 height 77
paste textarea "As one of the family stewards of [GEOGRAPHIC_DATA], [PERSON_NAME]'s deep love a…"
type textarea "Thank you so much for your kind words, [PERSON_NAME]! We’re thrilled you had an…"
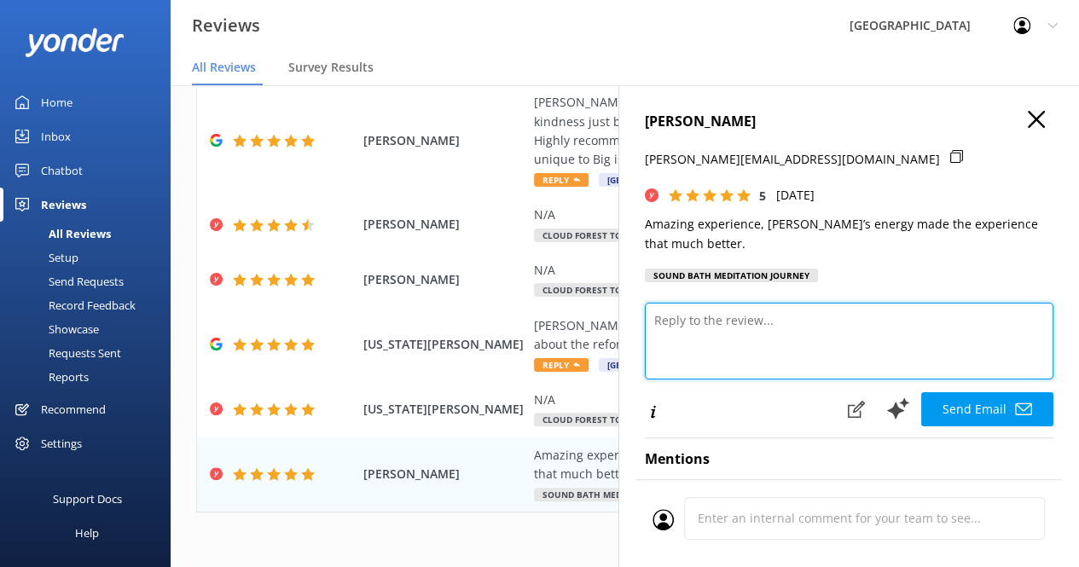
scroll to position [0, 0]
paste textarea "[PERSON_NAME], Mahalo nui loa for your kind words! We’re so delighted to hear y…"
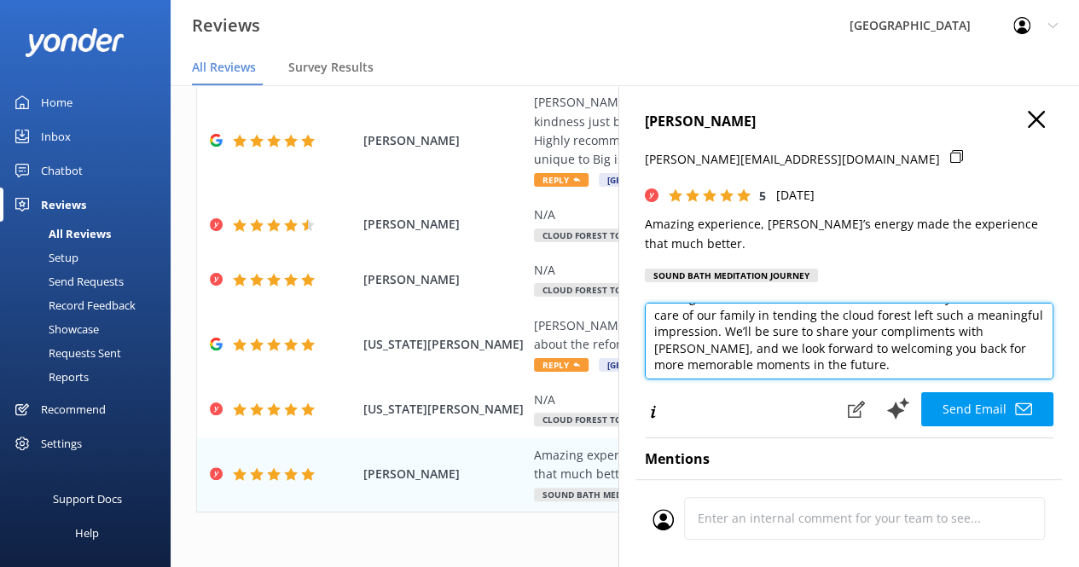
scroll to position [157, 0]
click at [878, 351] on textarea "[PERSON_NAME], Mahalo nui loa for your kind words! We’re so delighted to hear y…" at bounding box center [849, 341] width 409 height 77
click at [909, 351] on textarea "[PERSON_NAME], Mahalo nui loa for your kind words! We’re so delighted to hear y…" at bounding box center [849, 341] width 409 height 77
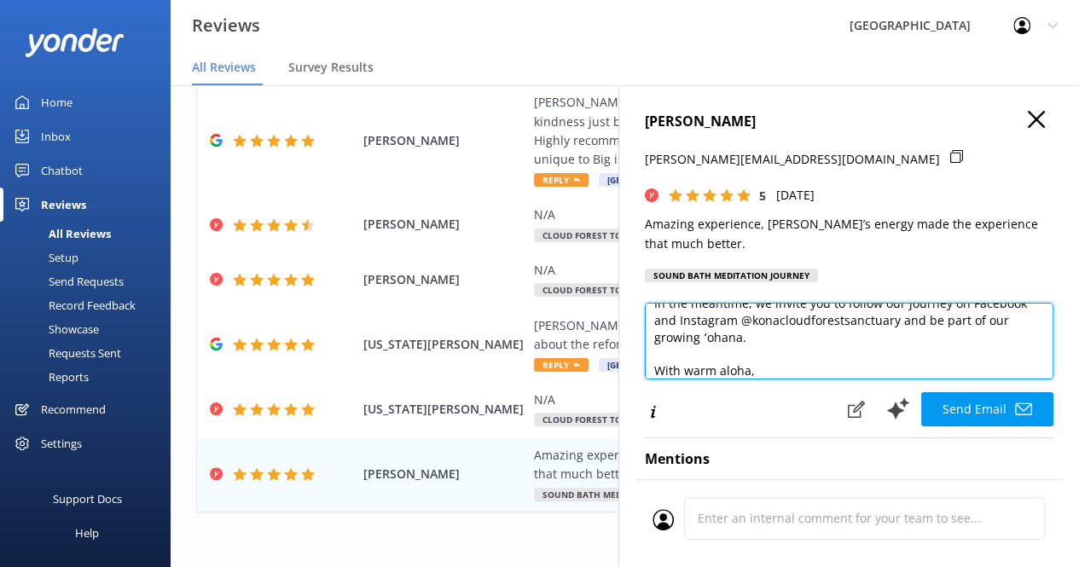
scroll to position [292, 0]
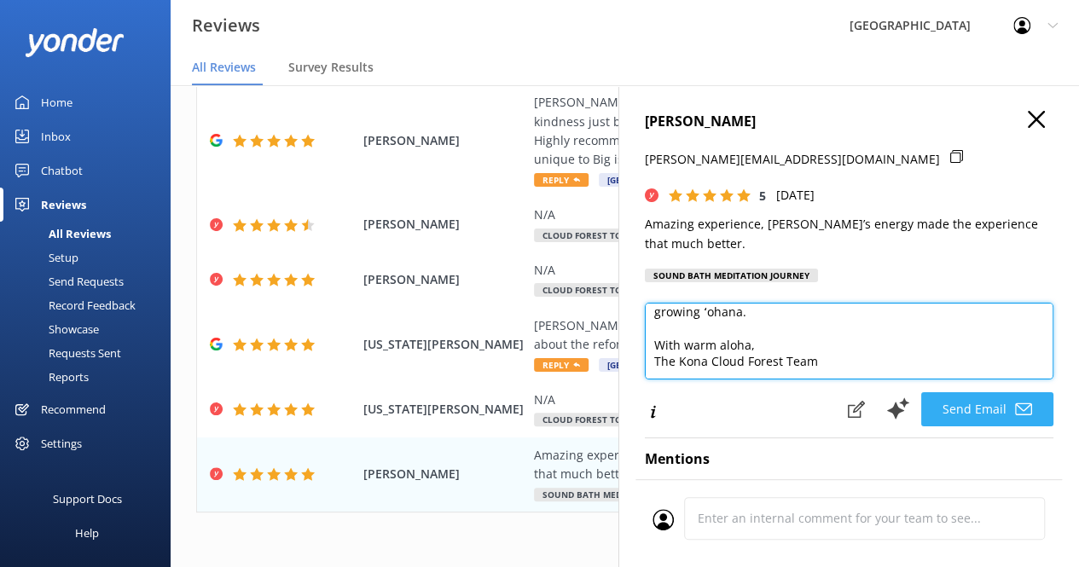
type textarea "[PERSON_NAME], Mahalo nui loa for your kind words! We’re so delighted to hear y…"
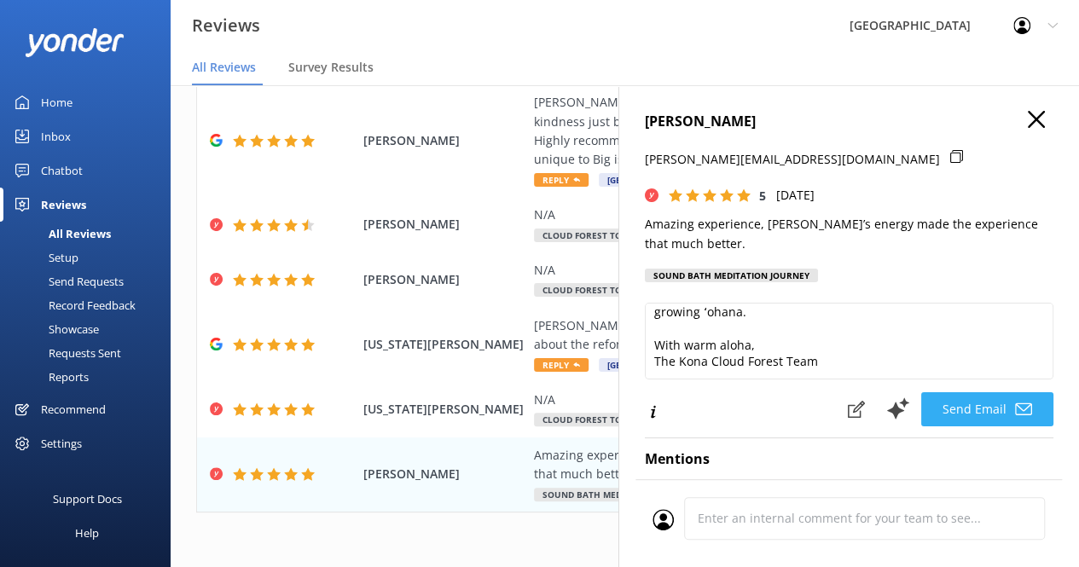
click at [969, 401] on button "Send Email" at bounding box center [987, 409] width 132 height 34
